Goal: Task Accomplishment & Management: Use online tool/utility

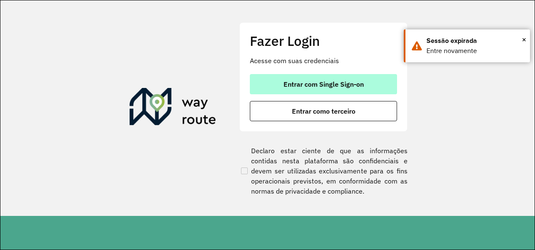
click at [264, 84] on button "Entrar com Single Sign-on" at bounding box center [323, 84] width 147 height 20
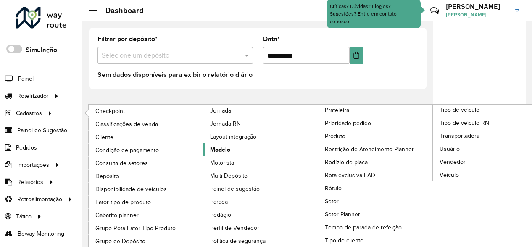
click at [234, 145] on link "Modelo" at bounding box center [260, 149] width 115 height 13
drag, startPoint x: 234, startPoint y: 145, endPoint x: 234, endPoint y: 136, distance: 8.8
click at [234, 136] on ul "Checkpoint Classificações de venda Cliente Condição de pagamento Consulta de se…" at bounding box center [195, 190] width 231 height 170
click at [234, 136] on span "Layout integração" at bounding box center [234, 136] width 49 height 9
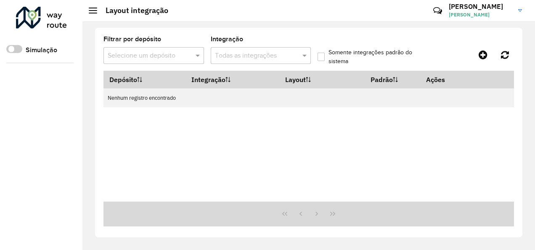
click at [0, 0] on div "Aguarde..." at bounding box center [0, 0] width 0 height 0
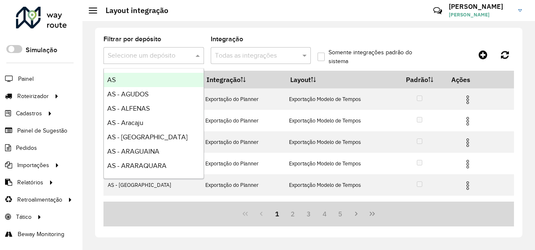
click at [175, 53] on input "text" at bounding box center [145, 56] width 75 height 10
click at [240, 57] on input "text" at bounding box center [252, 56] width 75 height 10
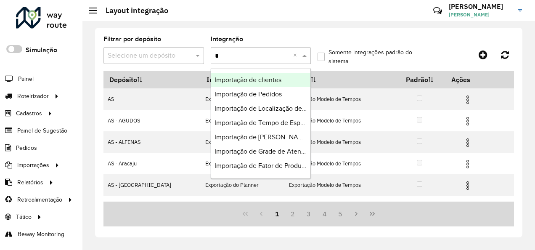
type input "**"
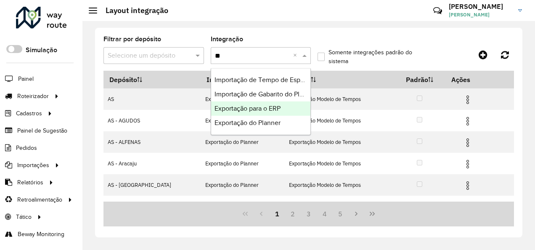
click at [279, 101] on div "Exportação para o ERP" at bounding box center [261, 108] width 100 height 14
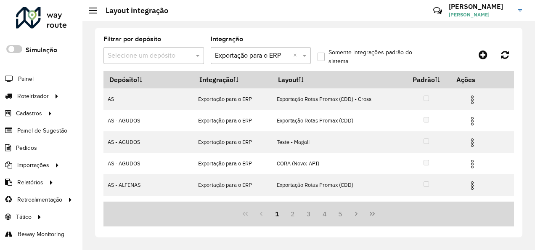
click at [114, 51] on input "text" at bounding box center [145, 56] width 75 height 10
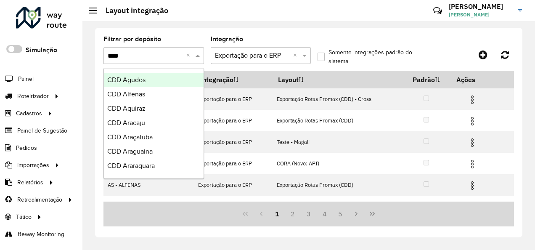
type input "*****"
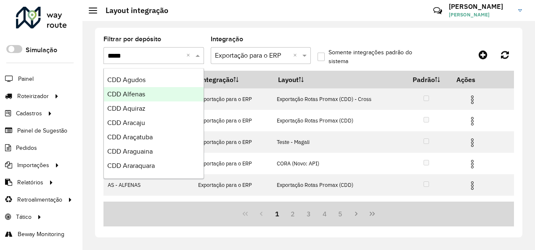
click at [152, 92] on div "CDD Alfenas" at bounding box center [154, 94] width 100 height 14
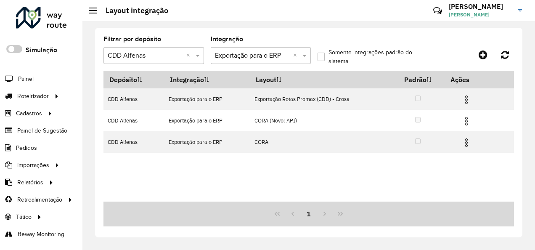
click at [221, 188] on div "Depósito Integração Layout Padrão Ações CDD Alfenas Exportação para o ERP Expor…" at bounding box center [308, 136] width 410 height 131
